Goal: Entertainment & Leisure: Consume media (video, audio)

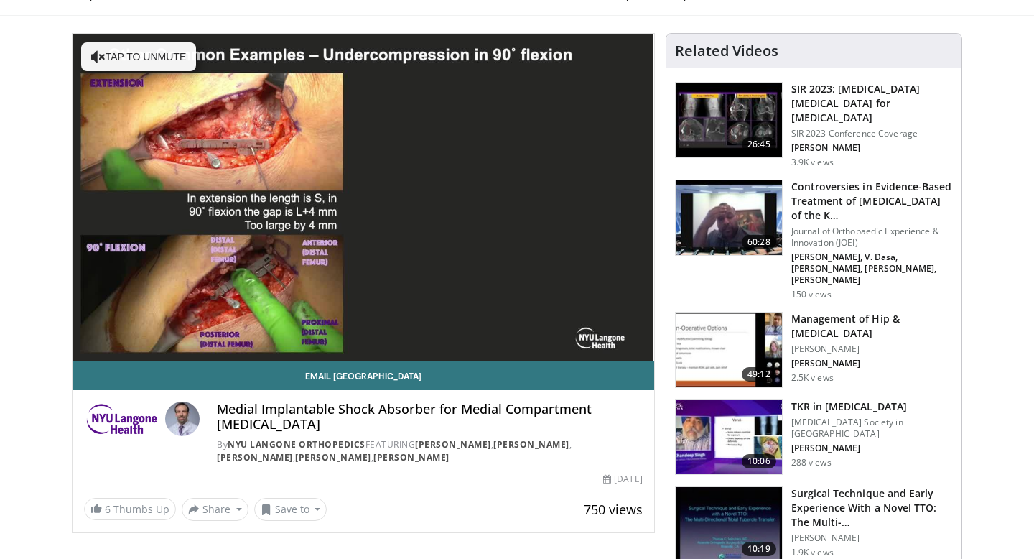
scroll to position [75, 0]
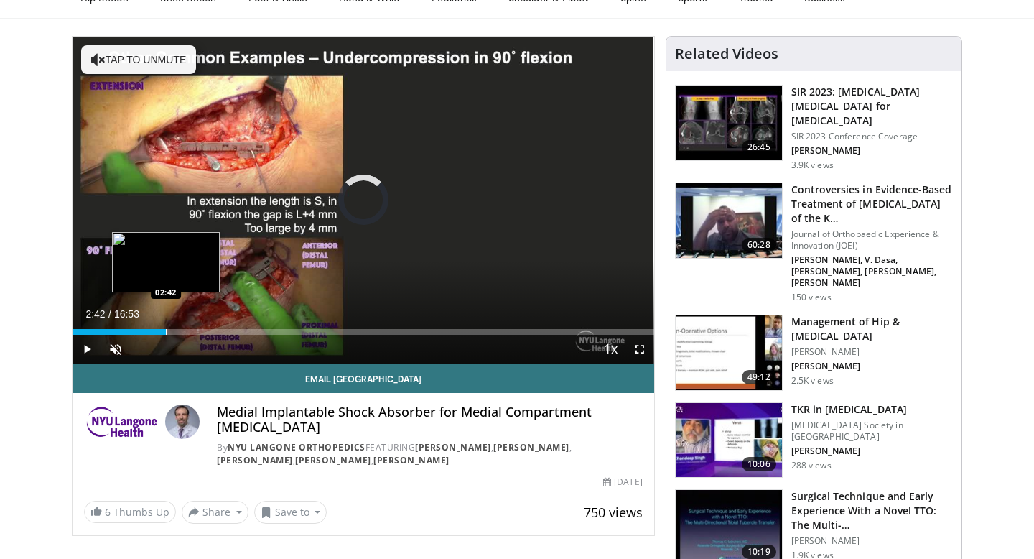
click at [166, 332] on div "Progress Bar" at bounding box center [166, 332] width 1 height 6
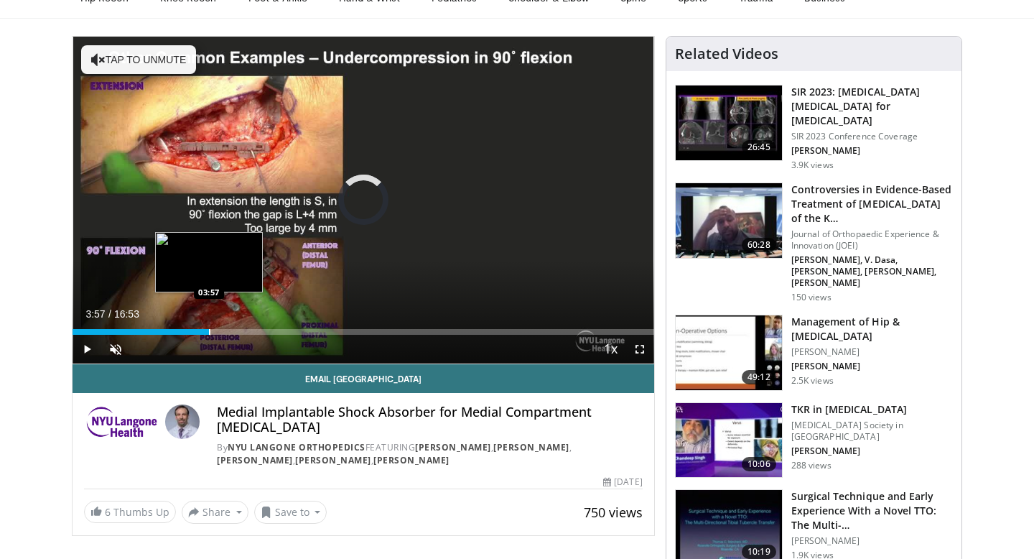
click at [209, 329] on div "Progress Bar" at bounding box center [209, 332] width 1 height 6
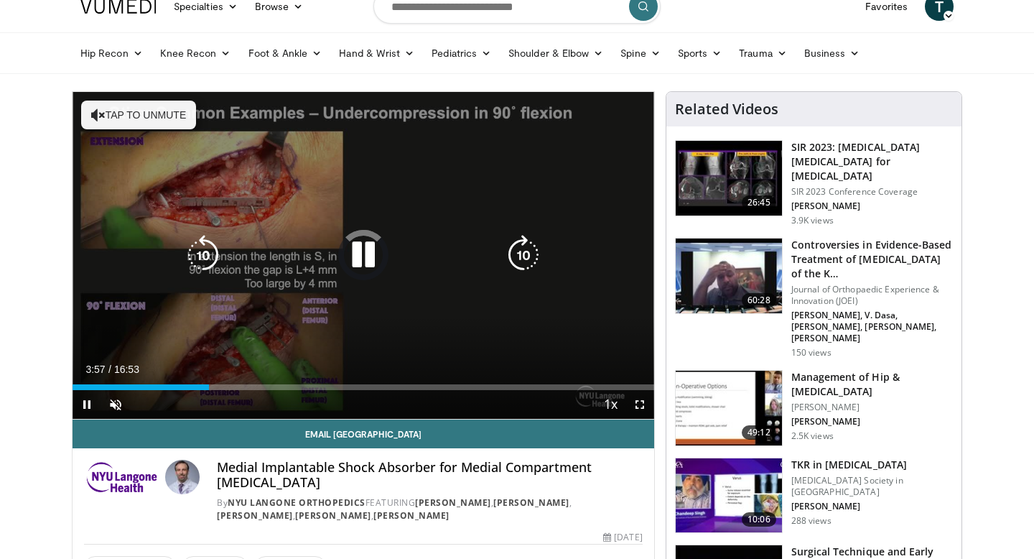
scroll to position [0, 0]
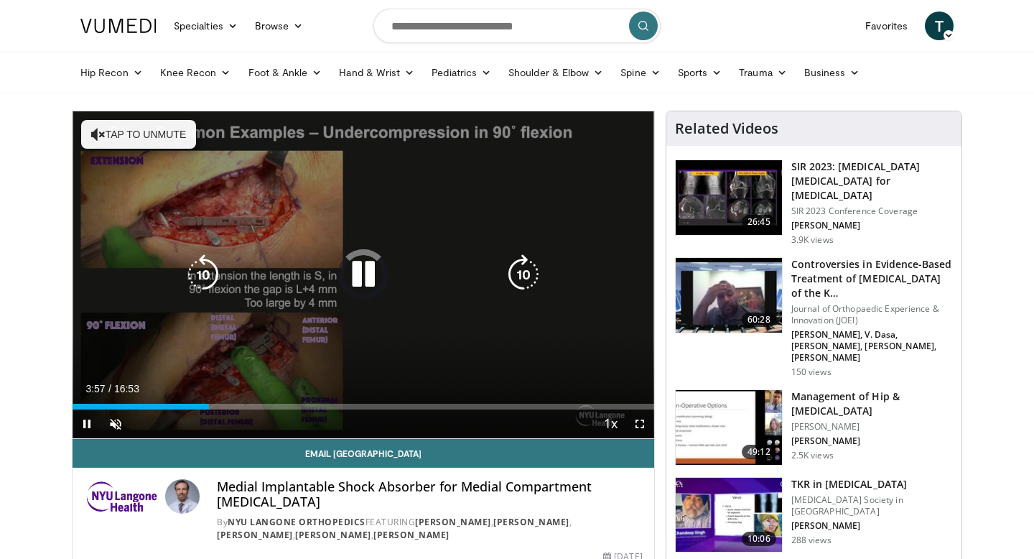
click at [152, 138] on button "Tap to unmute" at bounding box center [138, 134] width 115 height 29
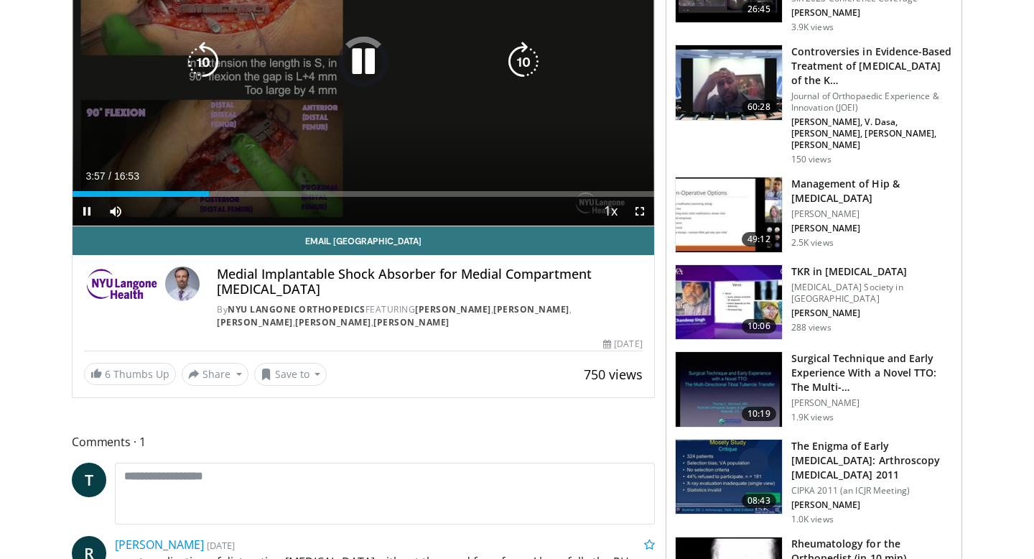
scroll to position [213, 0]
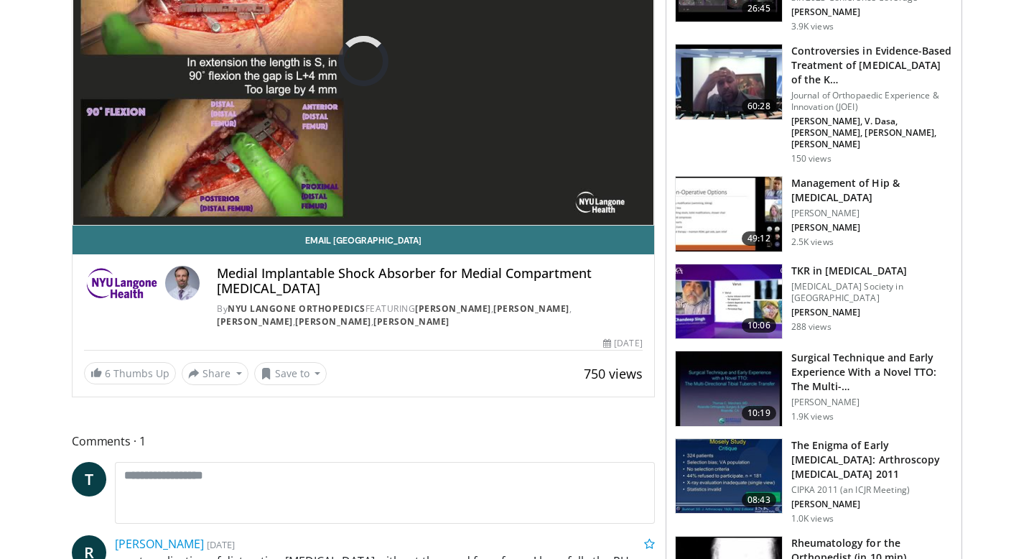
click at [224, 286] on h4 "Medial Implantable Shock Absorber for Medial Compartment [MEDICAL_DATA]" at bounding box center [429, 281] width 425 height 31
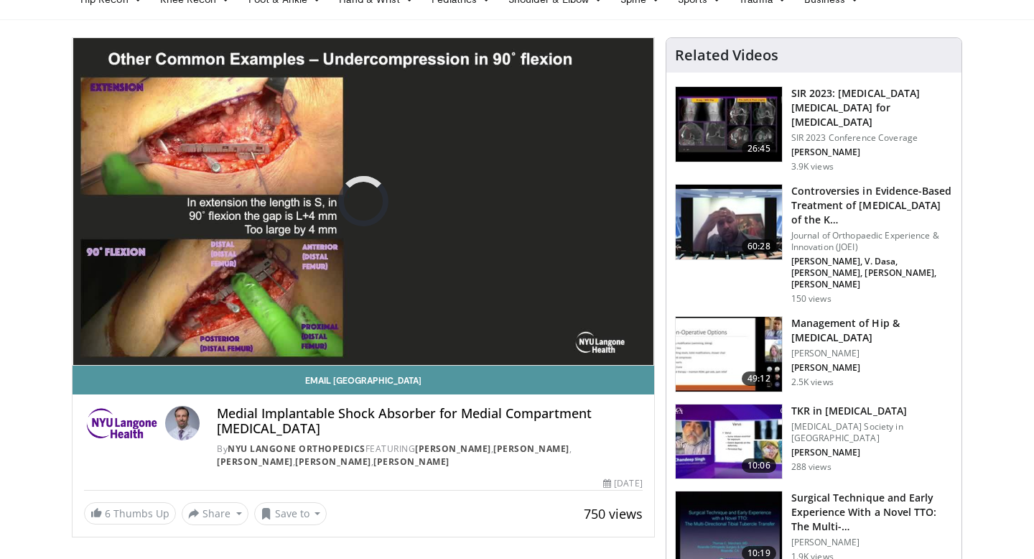
scroll to position [0, 0]
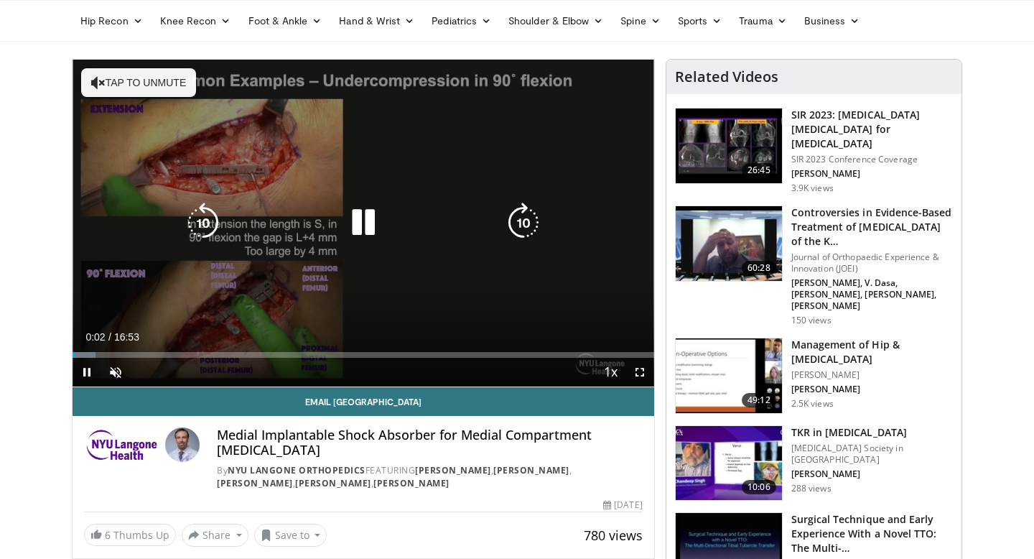
scroll to position [55, 0]
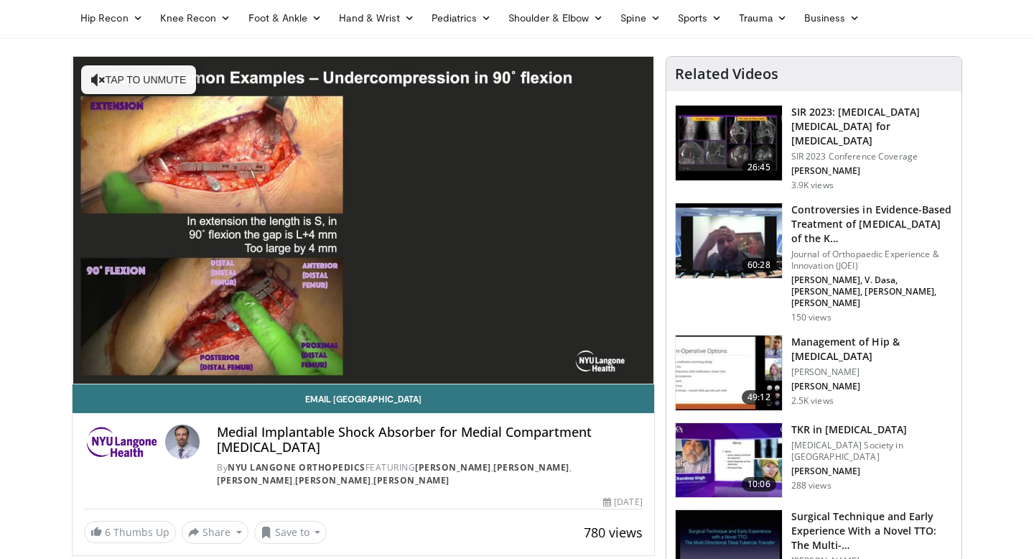
click at [97, 348] on video-js "**********" at bounding box center [364, 220] width 582 height 327
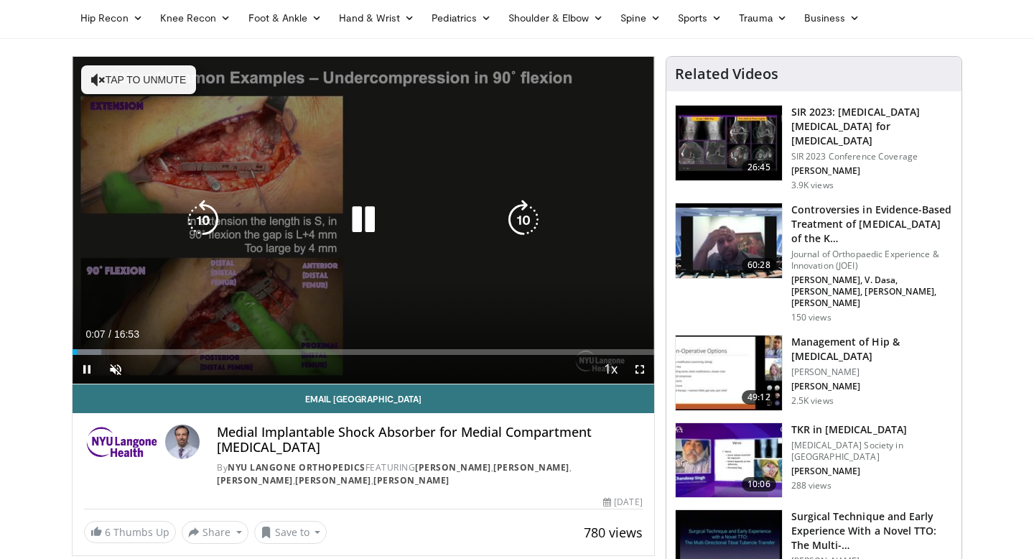
click at [166, 64] on div "10 seconds Tap to unmute" at bounding box center [364, 220] width 582 height 327
click at [165, 79] on button "Tap to unmute" at bounding box center [138, 79] width 115 height 29
click at [357, 228] on icon "Video Player" at bounding box center [363, 220] width 40 height 40
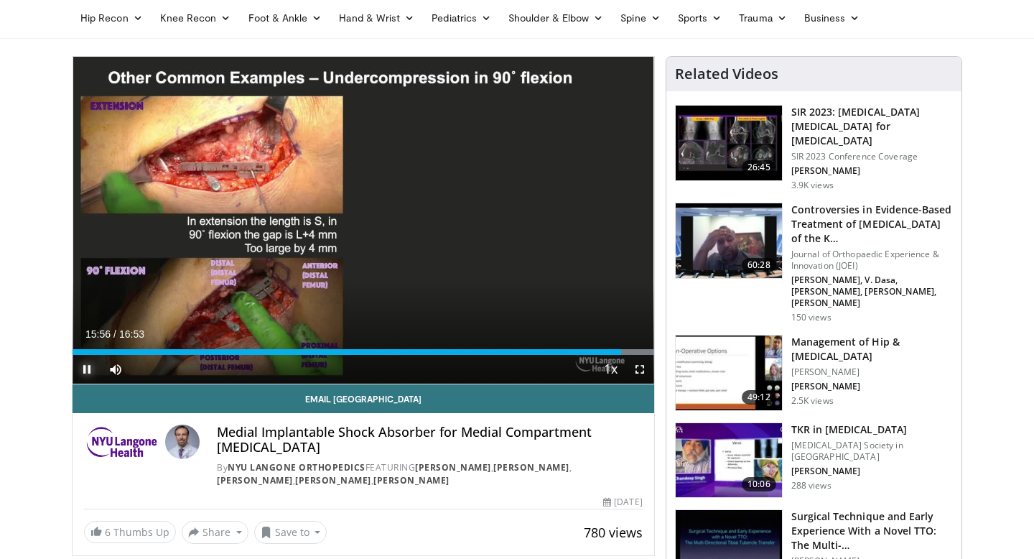
click at [87, 371] on span "Video Player" at bounding box center [87, 369] width 29 height 29
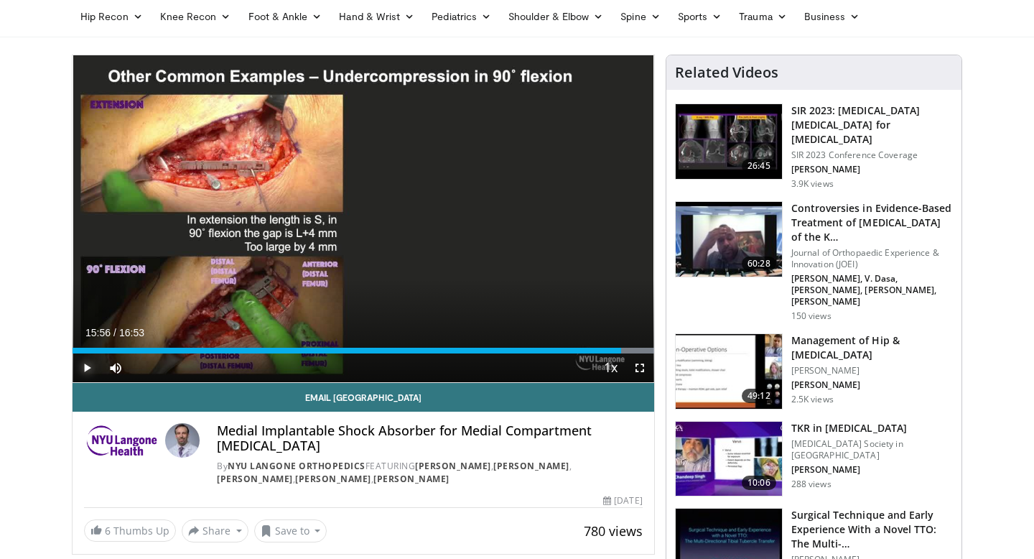
scroll to position [59, 0]
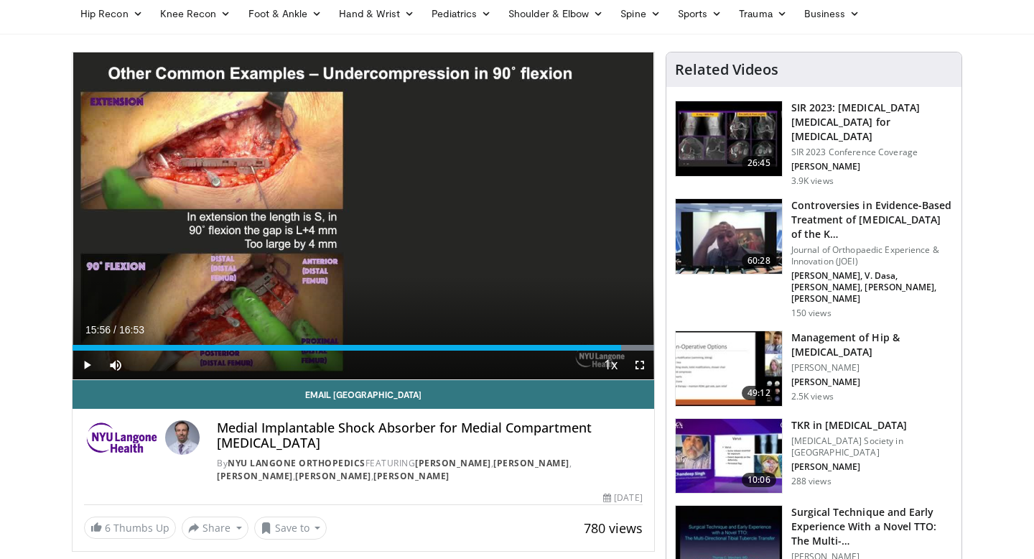
click at [785, 231] on link "60:28 Controversies in Evidence-Based Treatment of [MEDICAL_DATA] of the K… Jou…" at bounding box center [814, 258] width 278 height 121
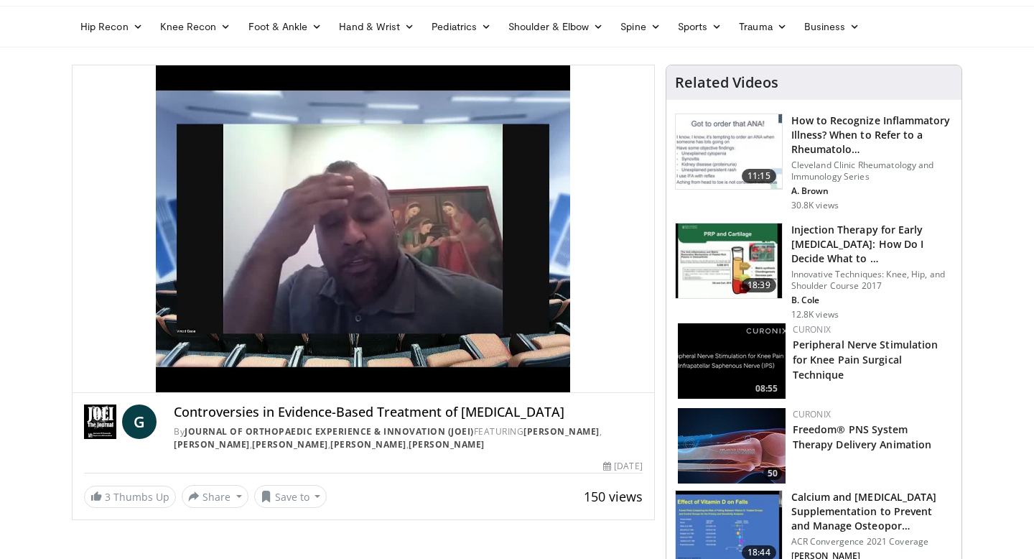
scroll to position [14, 0]
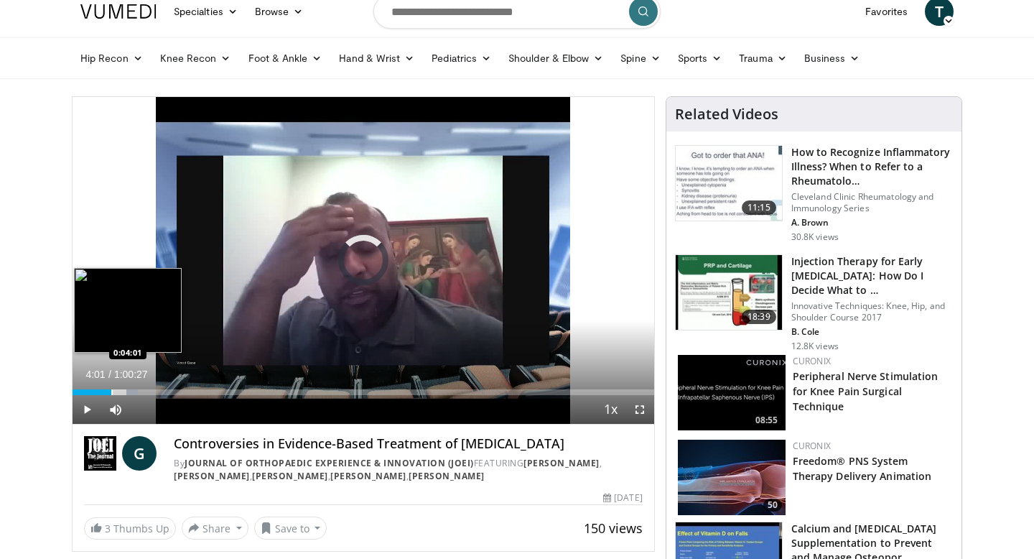
click at [111, 393] on div "Progress Bar" at bounding box center [111, 392] width 1 height 6
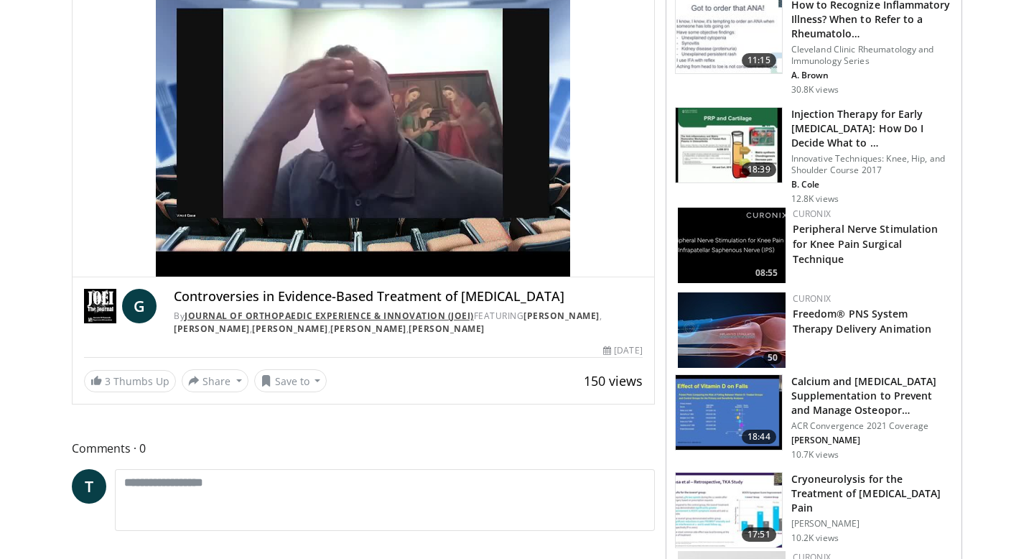
scroll to position [161, 0]
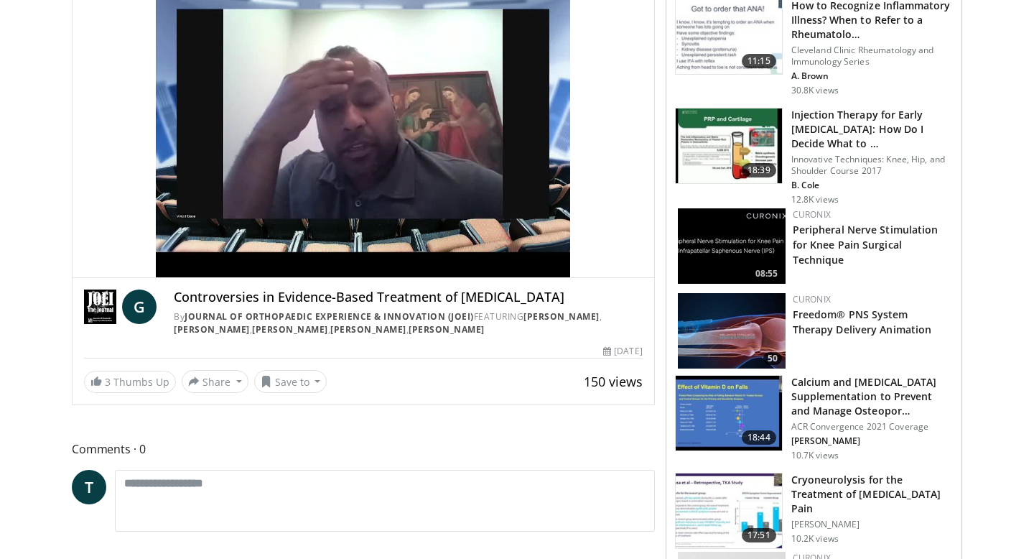
click at [95, 317] on img at bounding box center [100, 306] width 32 height 34
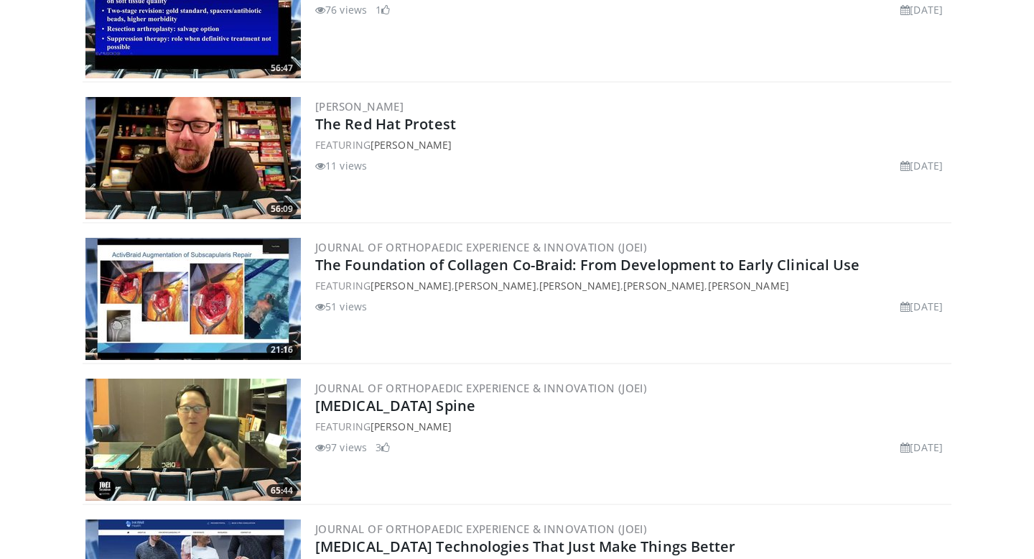
scroll to position [2466, 0]
